Goal: Transaction & Acquisition: Obtain resource

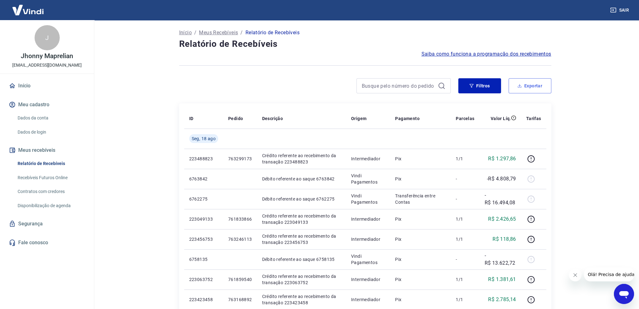
click at [524, 86] on button "Exportar" at bounding box center [530, 85] width 43 height 15
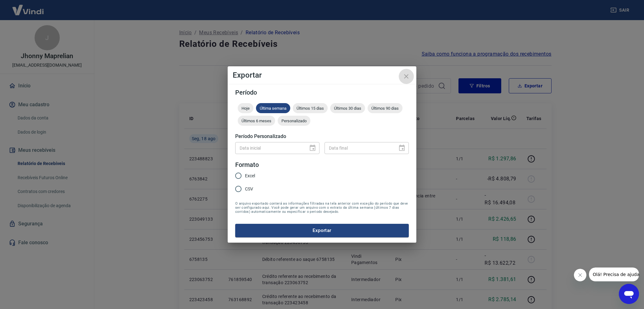
click at [408, 76] on icon "close" at bounding box center [407, 77] width 8 height 8
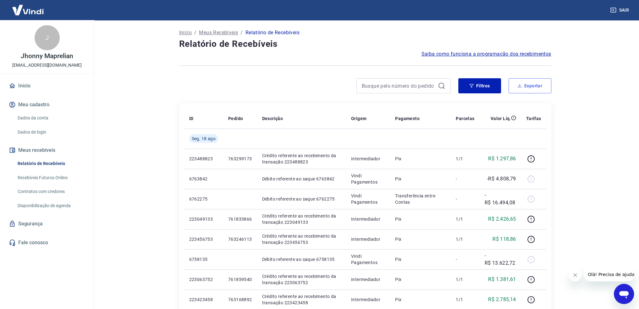
click at [527, 86] on button "Exportar" at bounding box center [530, 85] width 43 height 15
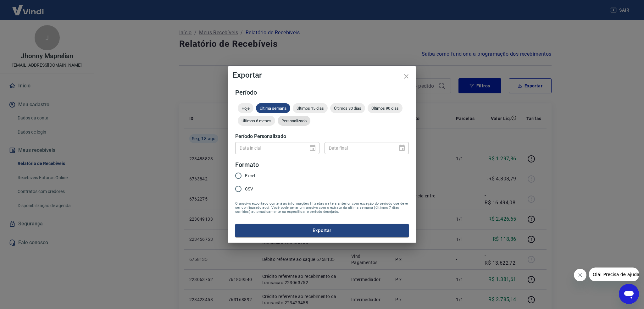
click at [291, 123] on span "Personalizado" at bounding box center [294, 121] width 33 height 5
click at [271, 150] on input "DD/MM/YYYY" at bounding box center [269, 148] width 69 height 12
type input "[DATE]"
click at [239, 178] on input "Excel" at bounding box center [238, 175] width 13 height 13
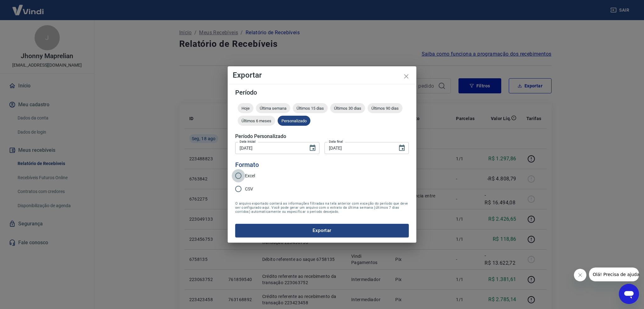
radio input "true"
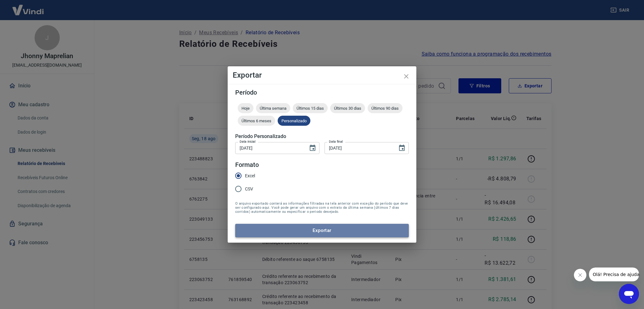
click at [301, 229] on button "Exportar" at bounding box center [322, 230] width 174 height 13
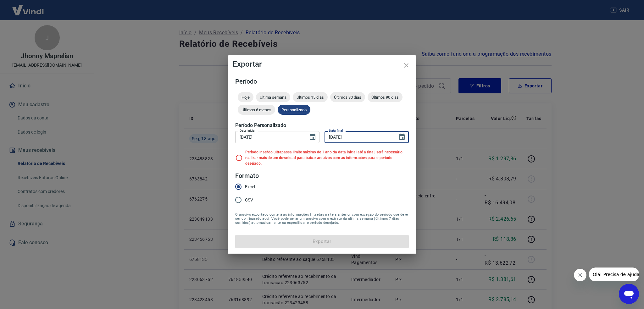
type input "31/12/YYYY"
type input "[DATE]"
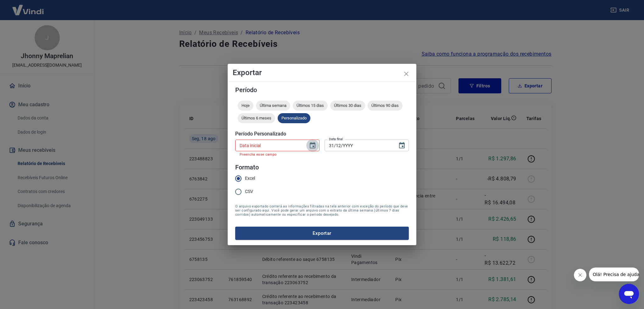
type input "[DATE]"
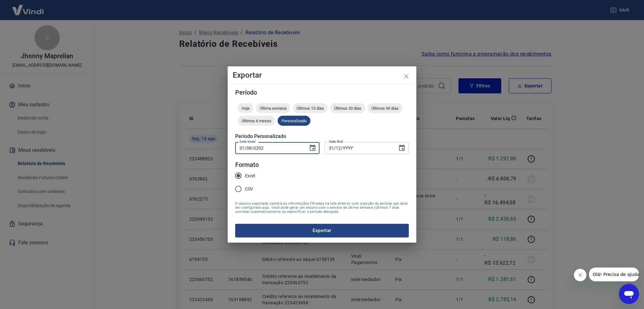
type input "[DATE]"
click at [316, 228] on button "Exportar" at bounding box center [322, 230] width 174 height 13
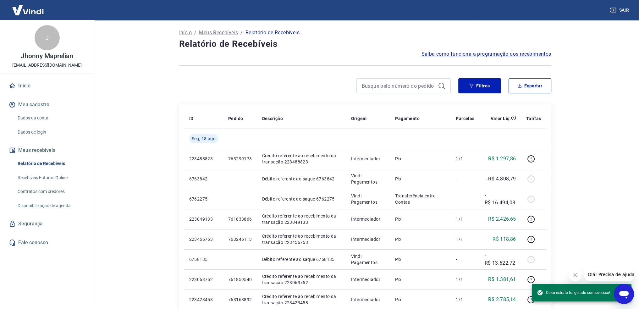
click at [575, 278] on button "Fechar mensagem da empresa" at bounding box center [575, 275] width 13 height 13
